Goal: Task Accomplishment & Management: Use online tool/utility

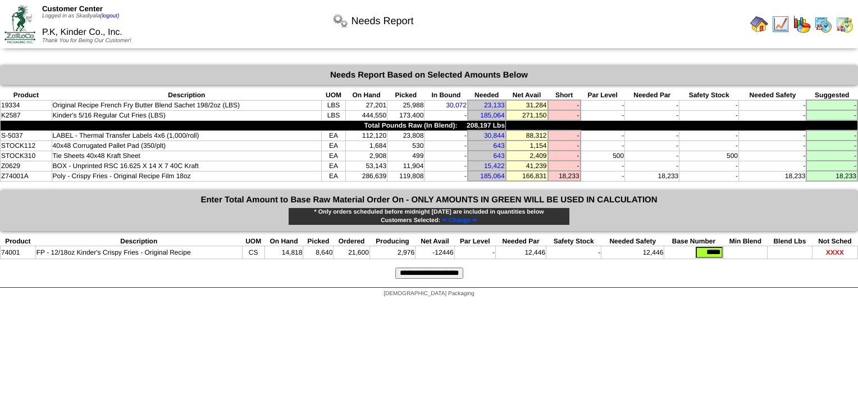
click at [761, 27] on img at bounding box center [759, 24] width 18 height 18
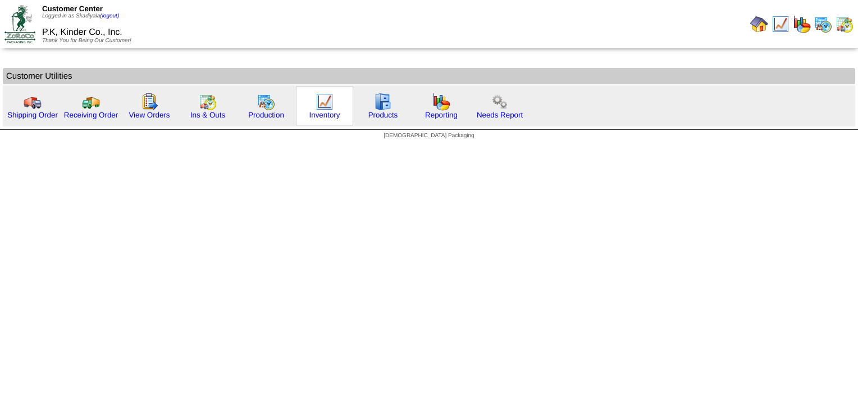
click at [328, 107] on img at bounding box center [325, 102] width 18 height 18
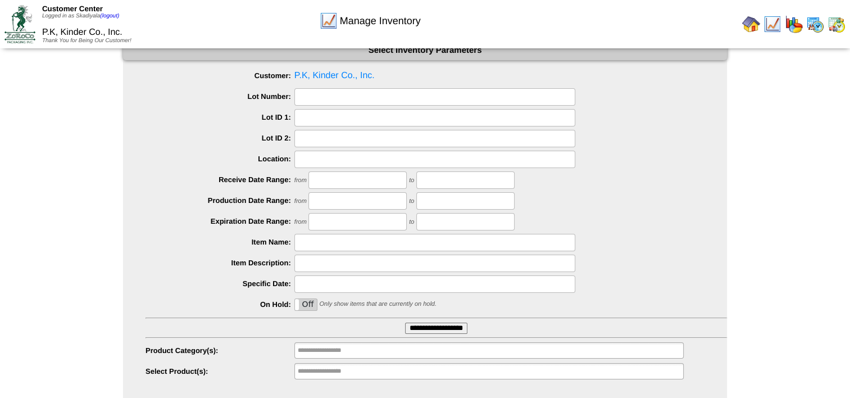
scroll to position [47, 0]
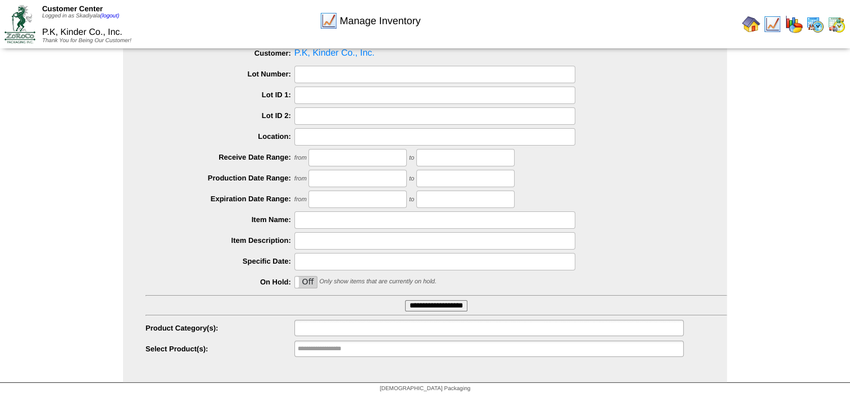
click at [337, 332] on input "text" at bounding box center [334, 328] width 72 height 14
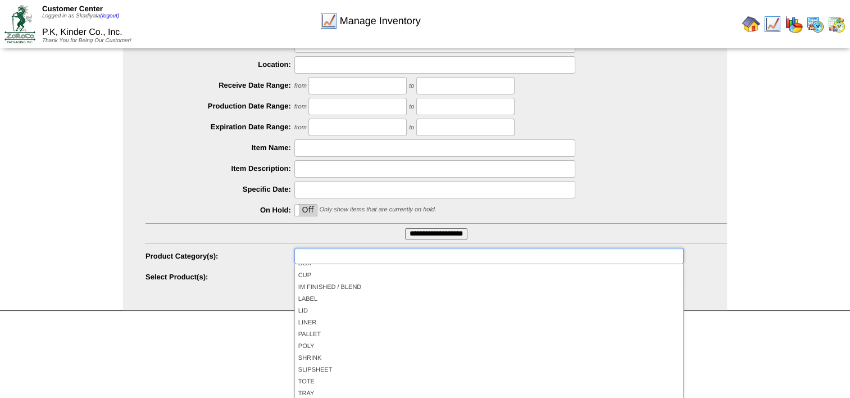
scroll to position [120, 0]
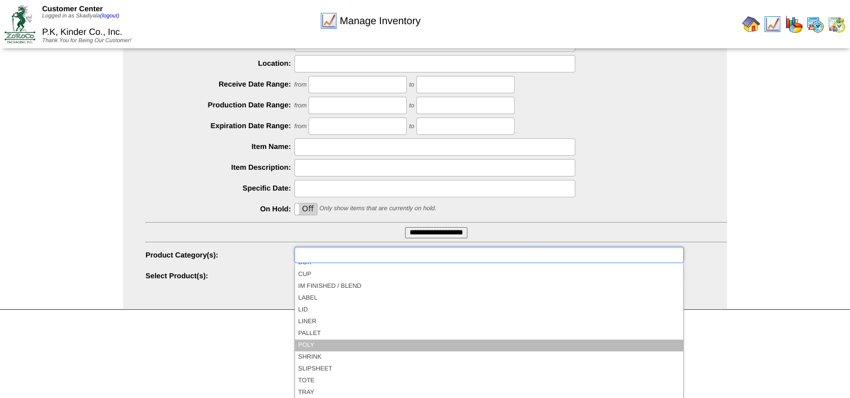
click at [338, 340] on li "POLY" at bounding box center [489, 345] width 388 height 12
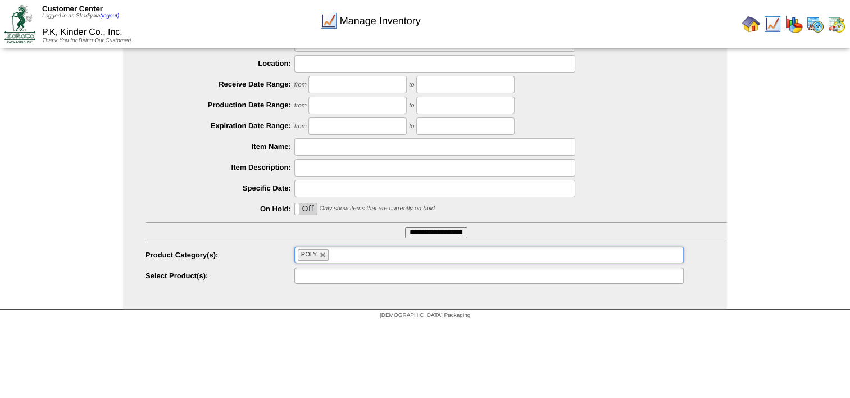
click at [408, 276] on ul at bounding box center [488, 275] width 389 height 16
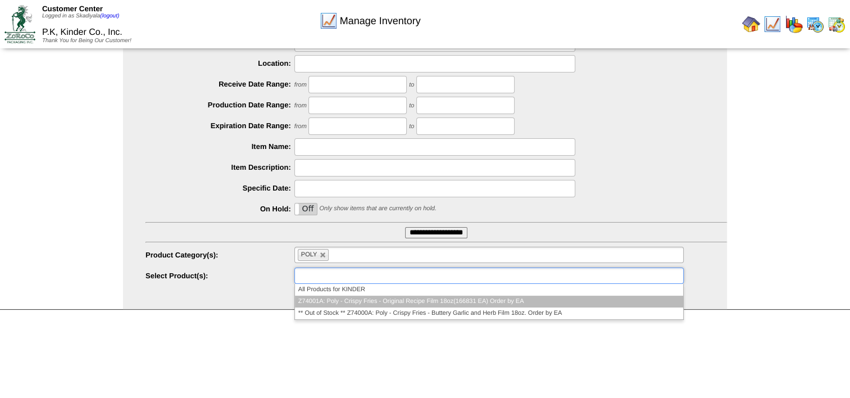
click at [481, 303] on li "Z74001A: Poly - Crispy Fries - Original Recipe Film 18oz(166831 EA) Order by EA" at bounding box center [489, 301] width 388 height 12
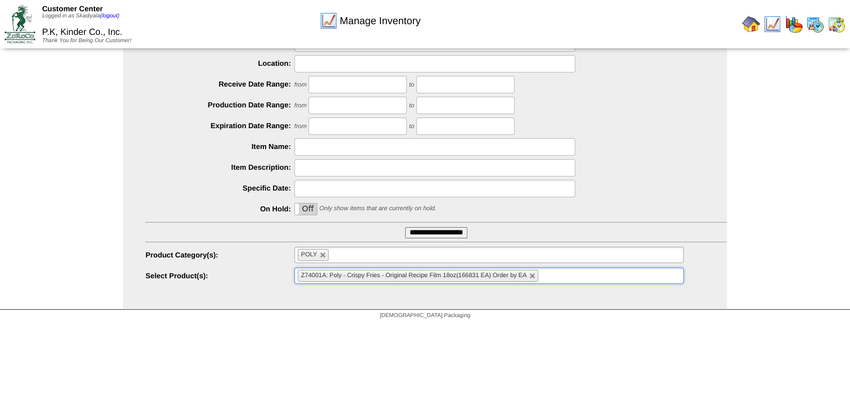
click at [573, 272] on ul "Z74001A: Poly - Crispy Fries - Original Recipe Film 18oz(166831 EA) Order by EA" at bounding box center [488, 275] width 389 height 16
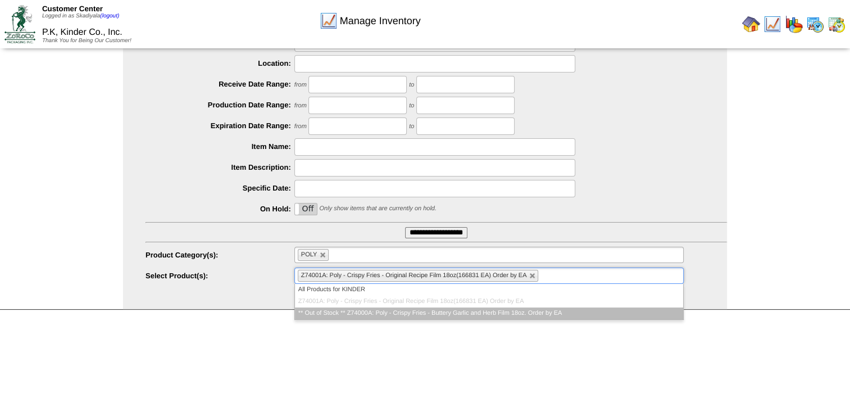
click at [553, 308] on li "** Out of Stock ** Z74000A: Poly - Crispy Fries - Buttery Garlic and Herb Film …" at bounding box center [489, 313] width 388 height 12
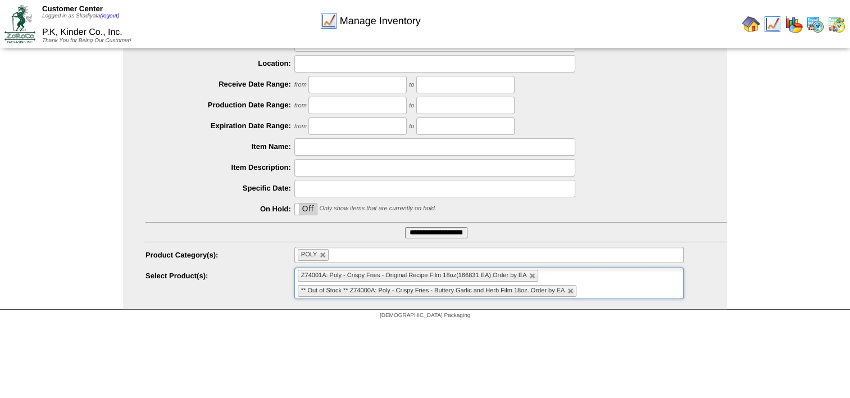
click at [733, 325] on html "Customer Center Logged in as Skadiyala (logout) P.K, Kinder Co., Inc. Thank You…" at bounding box center [425, 102] width 850 height 445
